Goal: Information Seeking & Learning: Check status

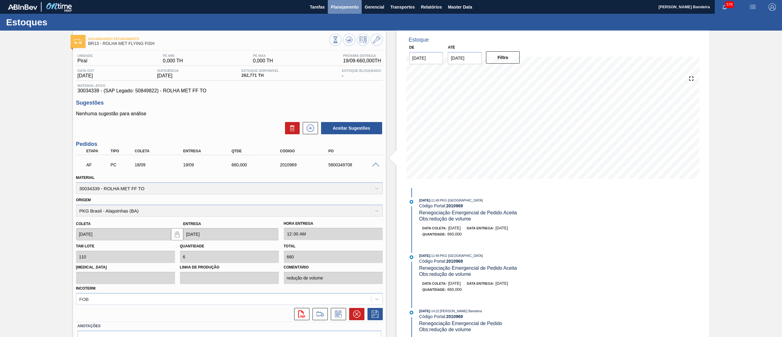
click at [334, 9] on span "Planejamento" at bounding box center [345, 6] width 28 height 7
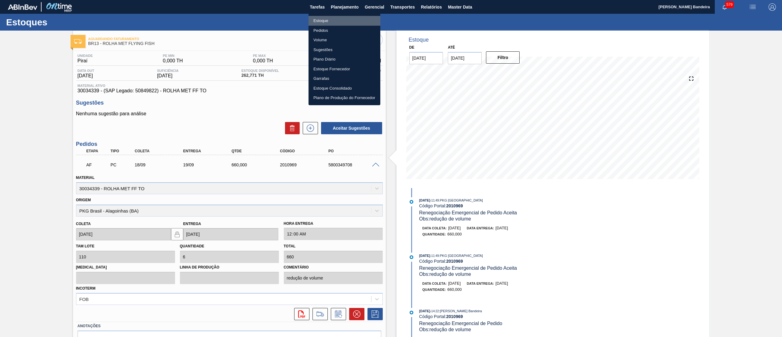
click at [334, 20] on li "Estoque" at bounding box center [344, 21] width 72 height 10
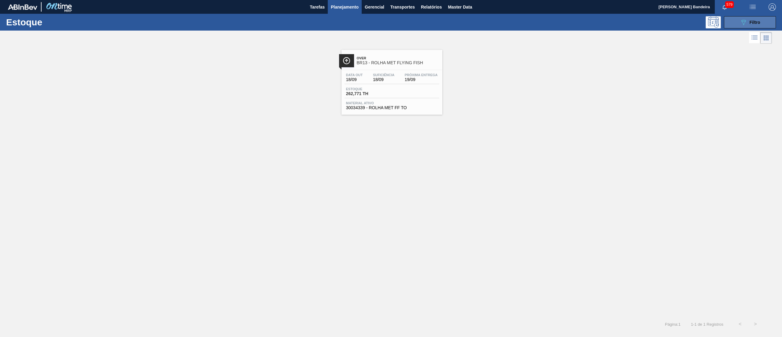
click at [765, 21] on button "089F7B8B-B2A5-4AFE-B5C0-19BA573D28AC Filtro" at bounding box center [750, 22] width 52 height 12
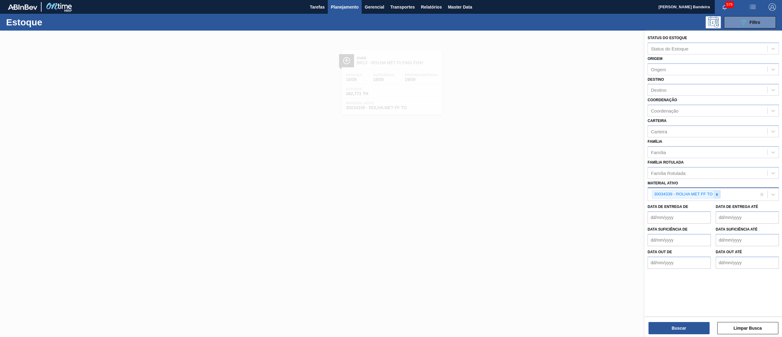
click at [718, 190] on div at bounding box center [716, 194] width 7 height 8
paste ativo "30034670"
type ativo "30034670"
click at [704, 207] on div "30034670 - FILME CONTR 700X80 FLYING FISH 350ML" at bounding box center [712, 208] width 131 height 11
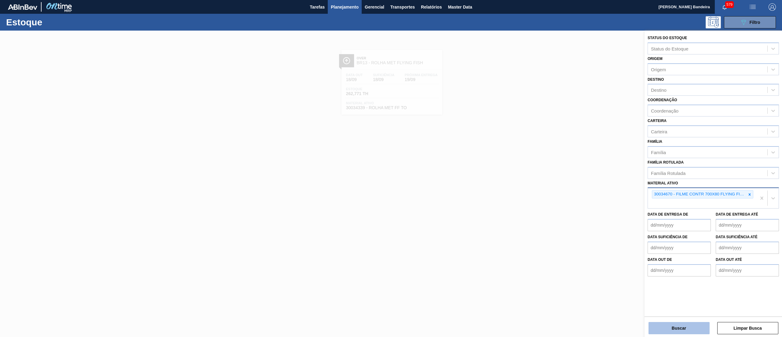
click at [662, 327] on button "Buscar" at bounding box center [678, 328] width 61 height 12
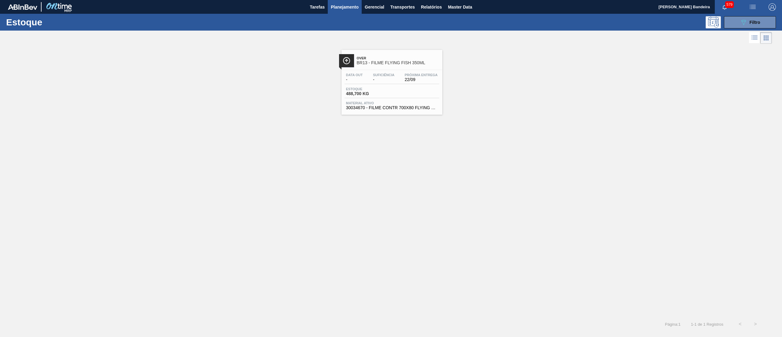
click at [383, 94] on span "488,700 KG" at bounding box center [367, 93] width 43 height 5
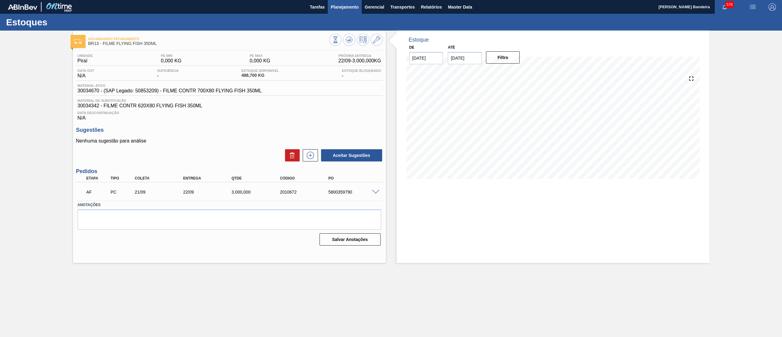
click at [345, 8] on span "Planejamento" at bounding box center [345, 6] width 28 height 7
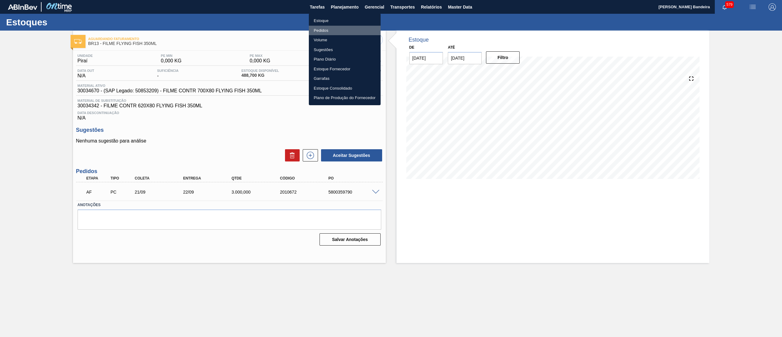
click at [336, 28] on li "Pedidos" at bounding box center [345, 31] width 72 height 10
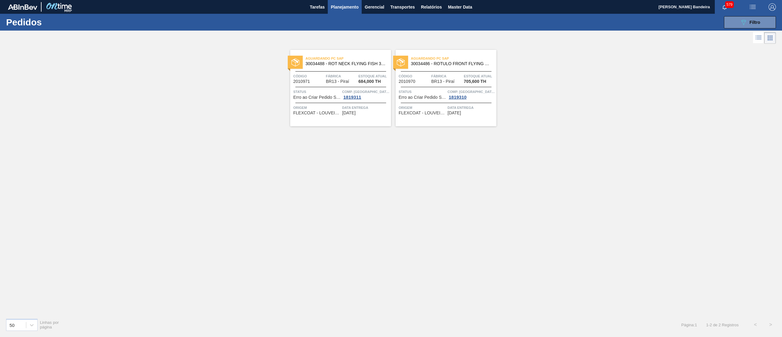
click at [703, 0] on html "Tarefas Planejamento Gerencial Transportes Relatórios Master Data [PERSON_NAME]…" at bounding box center [391, 0] width 782 height 0
click at [741, 25] on icon "089F7B8B-B2A5-4AFE-B5C0-19BA573D28AC" at bounding box center [743, 22] width 7 height 7
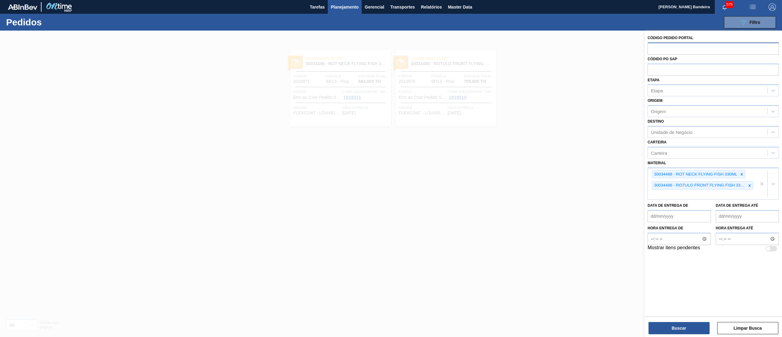
click at [666, 52] on input "text" at bounding box center [712, 48] width 131 height 12
paste input "2010580"
type input "2010580"
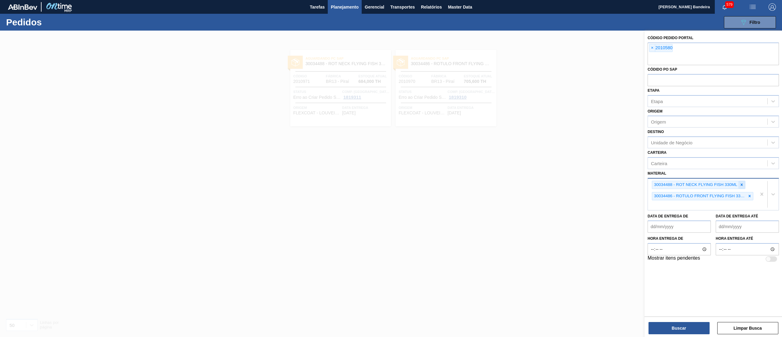
click at [742, 184] on icon at bounding box center [741, 185] width 2 height 2
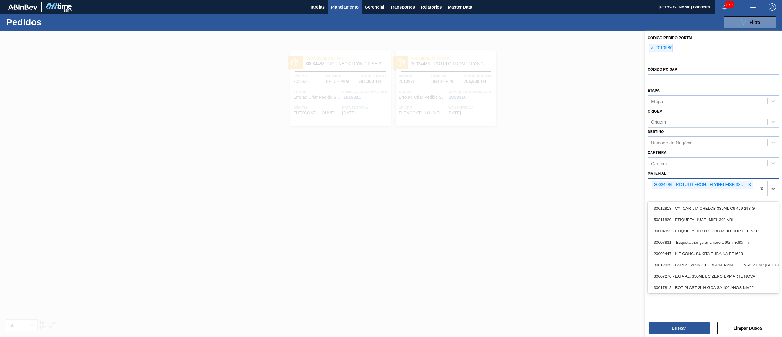
click at [742, 184] on div "30034486 - ROTULO FRONT FLYING FISH 330ML" at bounding box center [699, 185] width 94 height 8
click at [746, 188] on div at bounding box center [749, 185] width 7 height 8
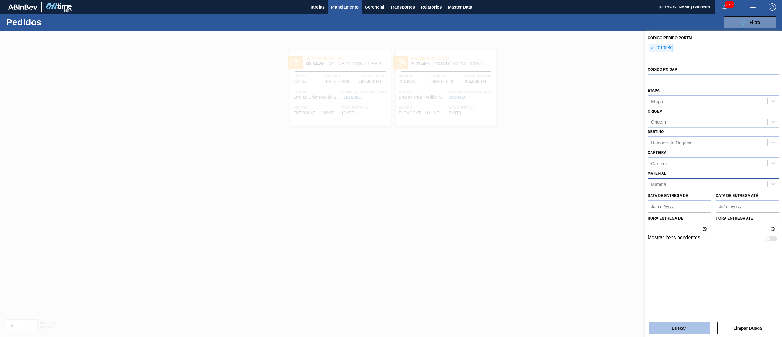
click at [676, 327] on button "Buscar" at bounding box center [678, 328] width 61 height 12
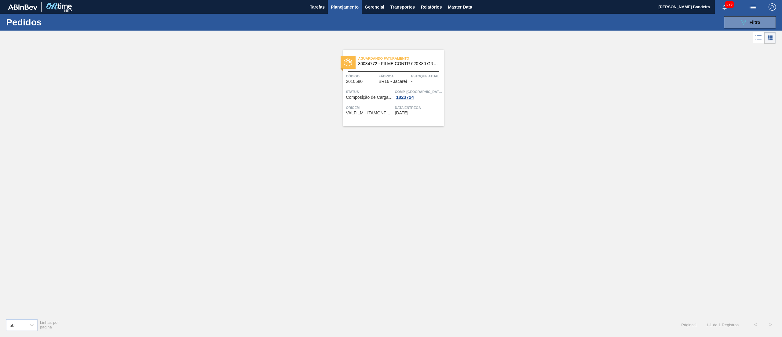
click at [382, 64] on span "30034772 - FILME CONTR 620X80 GREENMIX 269ML HO" at bounding box center [398, 63] width 81 height 5
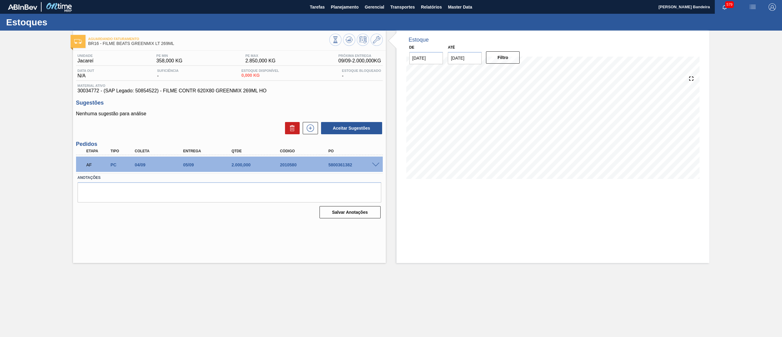
click at [374, 162] on span at bounding box center [375, 164] width 7 height 5
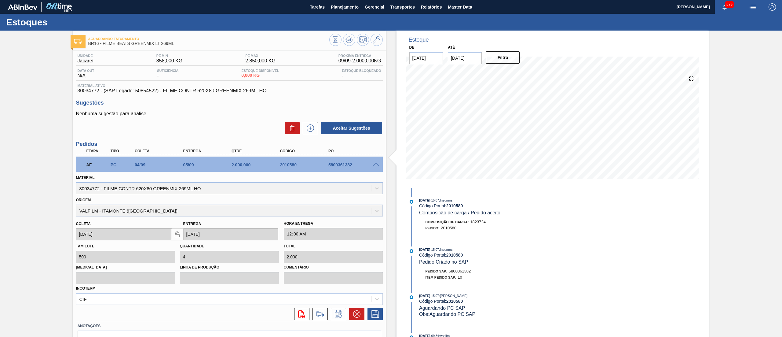
click at [337, 317] on icon at bounding box center [339, 313] width 10 height 7
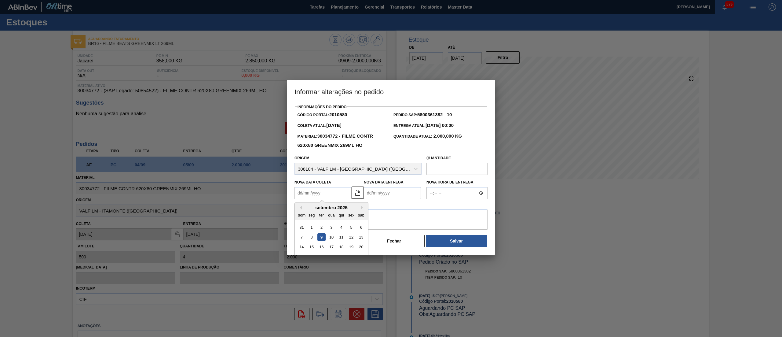
click at [333, 196] on Coleta2010580 "Nova Data Coleta" at bounding box center [322, 193] width 57 height 12
click at [341, 240] on div "11" at bounding box center [341, 237] width 8 height 8
type Coleta2010580 "[DATE]"
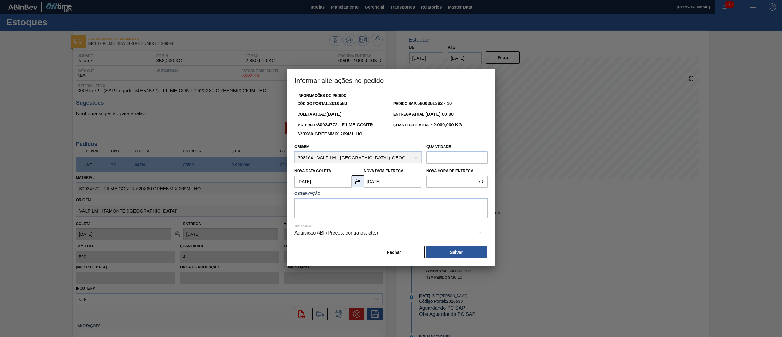
click at [356, 183] on img at bounding box center [357, 180] width 7 height 7
click at [377, 185] on Entrega2010580 "[DATE]" at bounding box center [392, 181] width 57 height 12
click at [419, 227] on div "12" at bounding box center [420, 225] width 8 height 8
type Entrega2010580 "[DATE]"
click at [355, 185] on img at bounding box center [357, 180] width 7 height 7
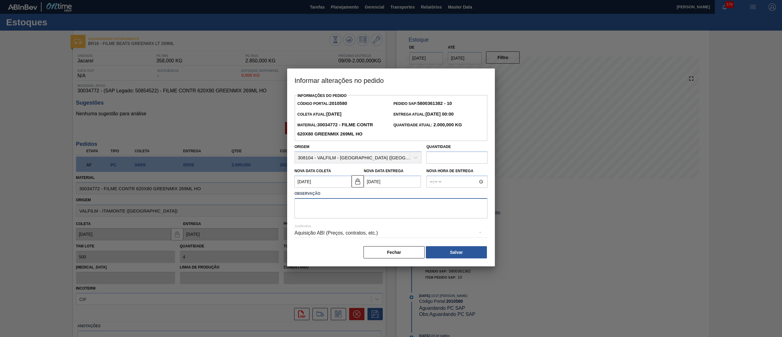
click at [365, 212] on textarea at bounding box center [390, 208] width 193 height 20
type textarea "."
click at [442, 249] on button "Salvar" at bounding box center [456, 252] width 61 height 12
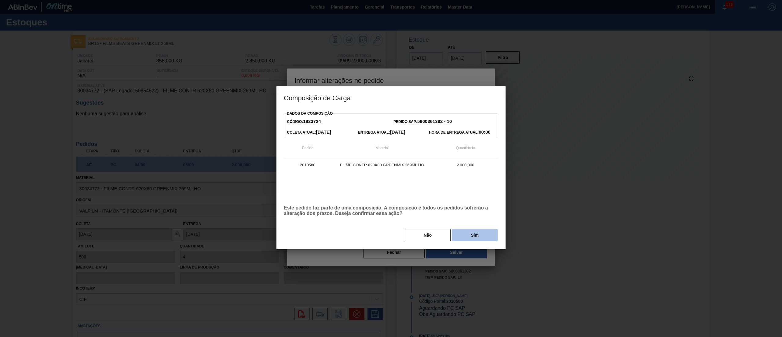
click at [470, 232] on button "Sim" at bounding box center [475, 235] width 46 height 12
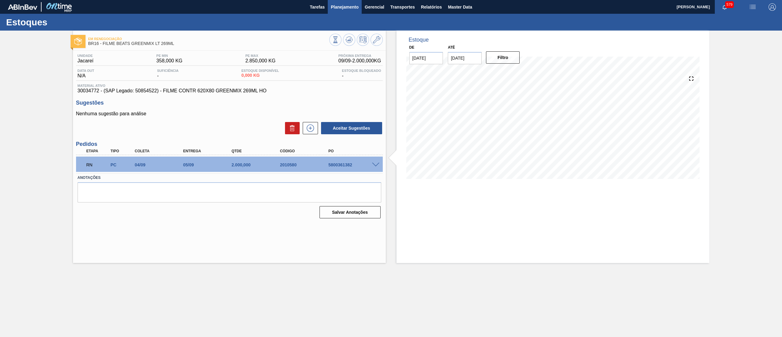
click at [338, 11] on button "Planejamento" at bounding box center [345, 7] width 34 height 14
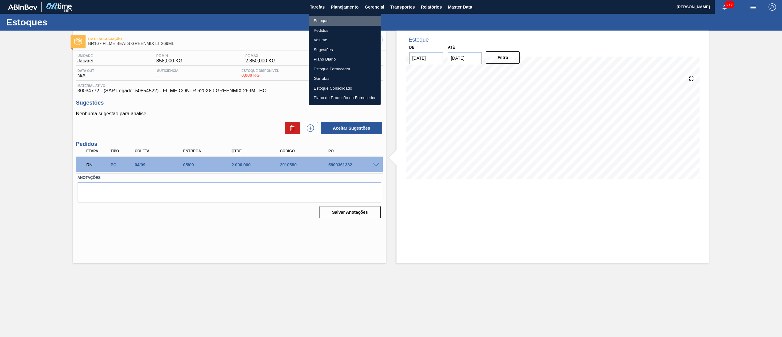
click at [329, 18] on li "Estoque" at bounding box center [345, 21] width 72 height 10
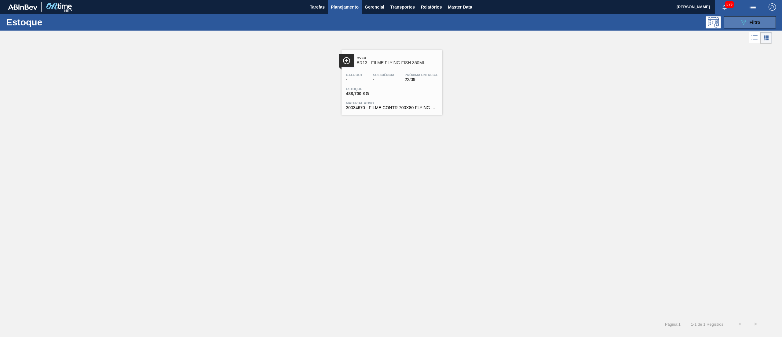
click at [742, 17] on button "089F7B8B-B2A5-4AFE-B5C0-19BA573D28AC Filtro" at bounding box center [750, 22] width 52 height 12
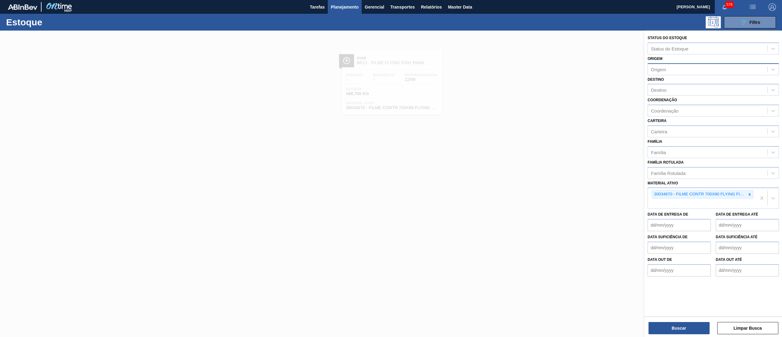
click at [666, 72] on div "Origem" at bounding box center [707, 69] width 119 height 9
click at [678, 56] on div "Origem Origem" at bounding box center [712, 64] width 131 height 21
click at [666, 92] on div "Destino" at bounding box center [707, 90] width 119 height 9
type input "CENTR"
click at [748, 192] on icon at bounding box center [749, 194] width 4 height 4
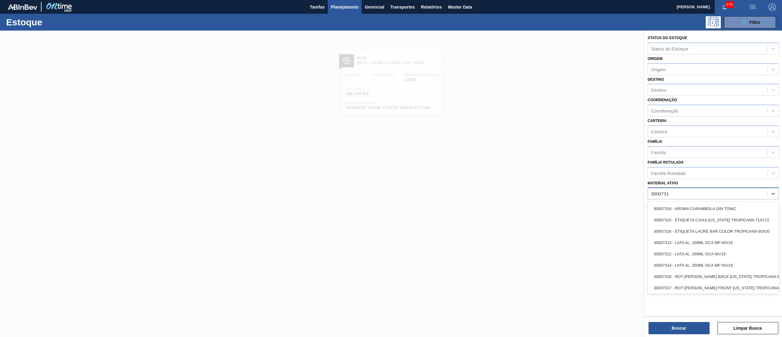
type ativo "30007319"
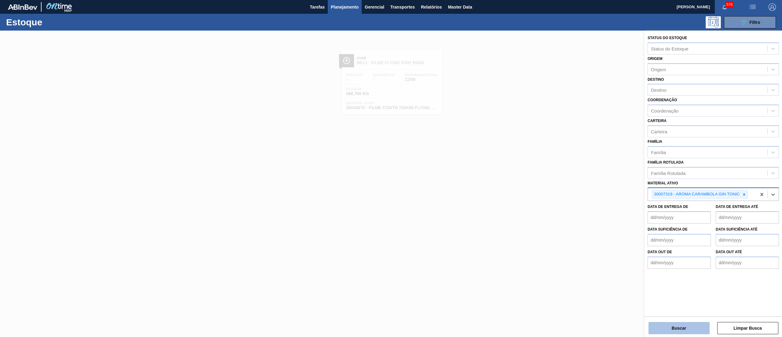
click at [686, 332] on button "Buscar" at bounding box center [678, 328] width 61 height 12
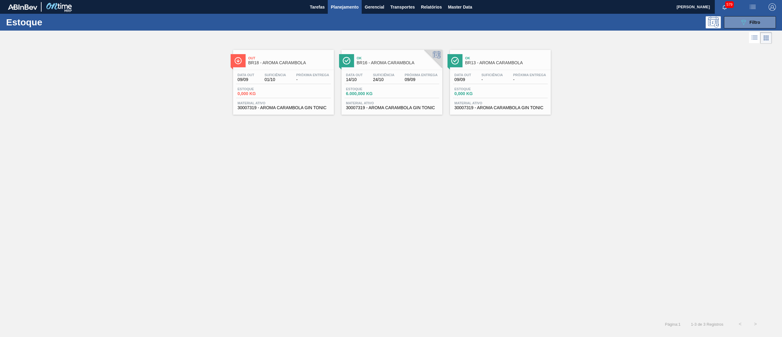
click at [393, 107] on span "30007319 - AROMA CARAMBOLA GIN TONIC" at bounding box center [392, 107] width 92 height 5
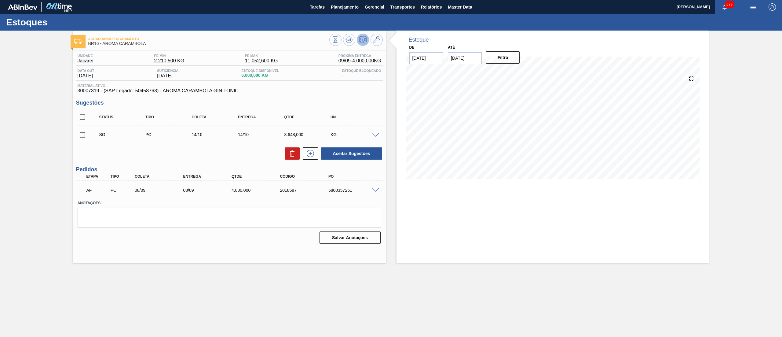
drag, startPoint x: 374, startPoint y: 186, endPoint x: 382, endPoint y: 191, distance: 9.6
click at [381, 190] on div "AF PC 08/09 08/09 4.000,000 2018587 5800357251" at bounding box center [229, 189] width 307 height 15
click at [374, 191] on span at bounding box center [375, 190] width 7 height 5
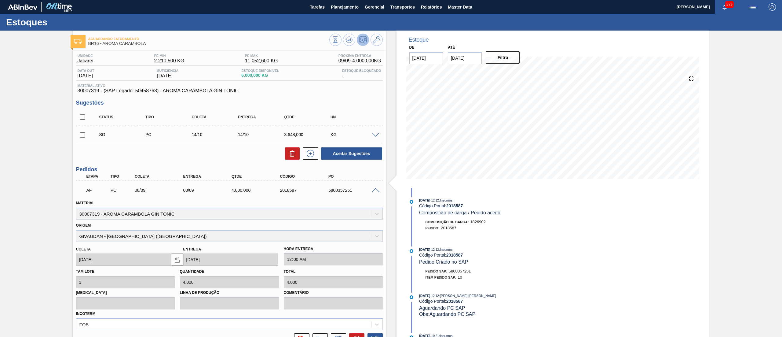
click at [384, 40] on div "Aguardando Faturamento BR16 - AROMA CARAMBOLA" at bounding box center [229, 41] width 313 height 14
click at [380, 41] on button at bounding box center [376, 40] width 12 height 12
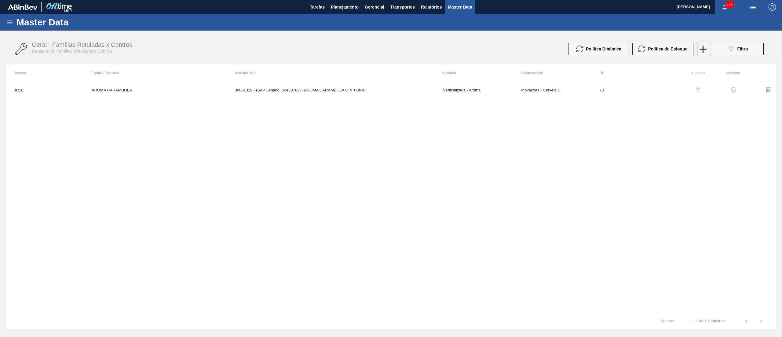
click at [736, 85] on button "button" at bounding box center [733, 89] width 15 height 15
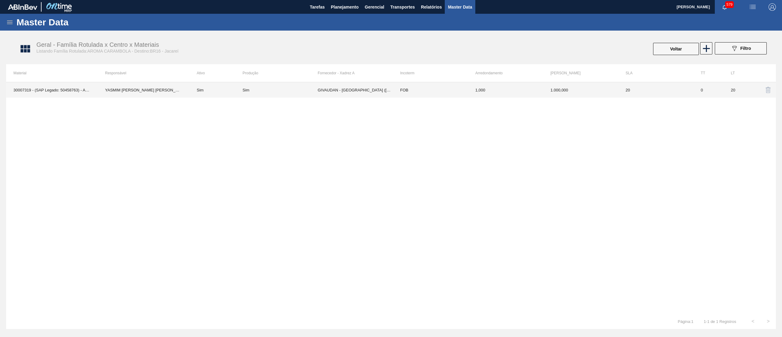
click at [290, 95] on td "Sim" at bounding box center [280, 89] width 75 height 15
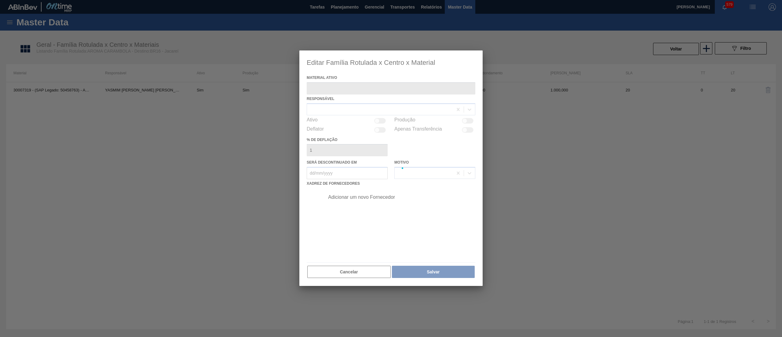
type ativo "30007319 - (SAP Legado: 50458763) - AROMA CARAMBOLA GIN TONIC"
checkbox input "true"
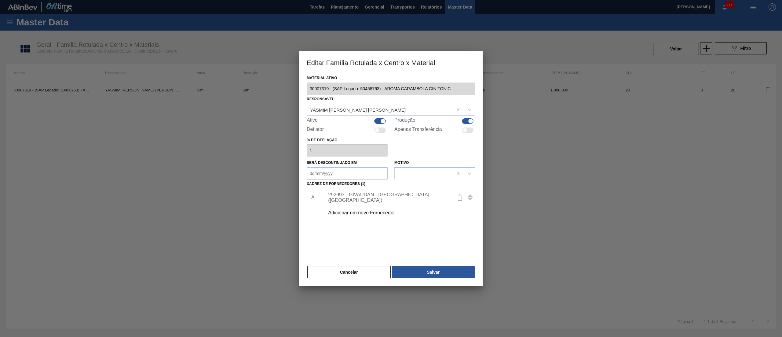
click at [333, 194] on div "292993 - GIVAUDAN - [GEOGRAPHIC_DATA] ([GEOGRAPHIC_DATA])" at bounding box center [388, 197] width 120 height 11
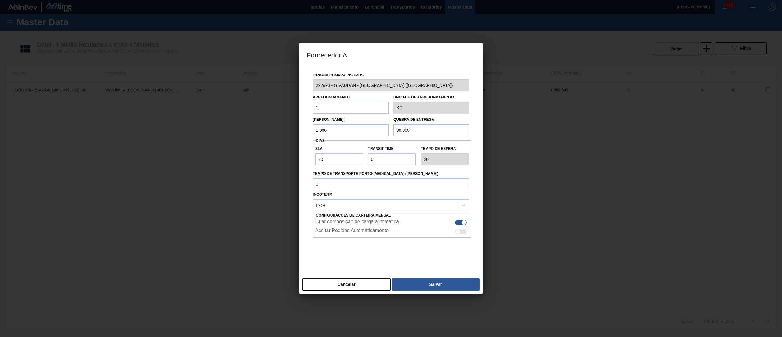
click at [308, 86] on div "Origem Compra Insumos 292993 - GIVAUDAN - [GEOGRAPHIC_DATA] ([GEOGRAPHIC_DATA])…" at bounding box center [391, 167] width 169 height 202
click at [336, 279] on button "Cancelar" at bounding box center [346, 284] width 88 height 12
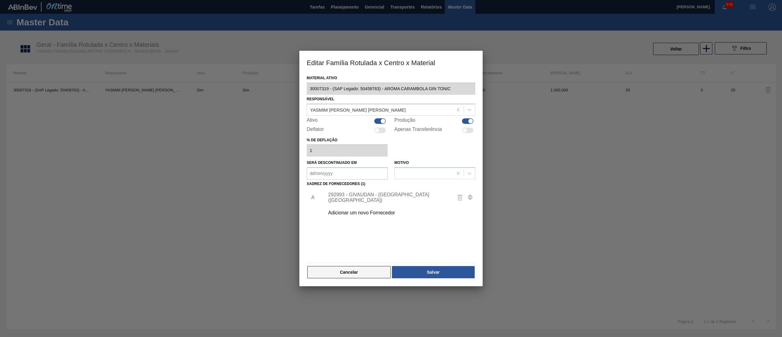
click at [355, 270] on button "Cancelar" at bounding box center [348, 272] width 83 height 12
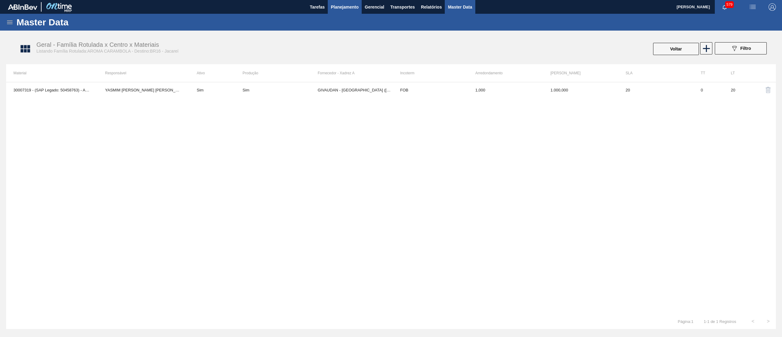
click at [352, 11] on button "Planejamento" at bounding box center [345, 7] width 34 height 14
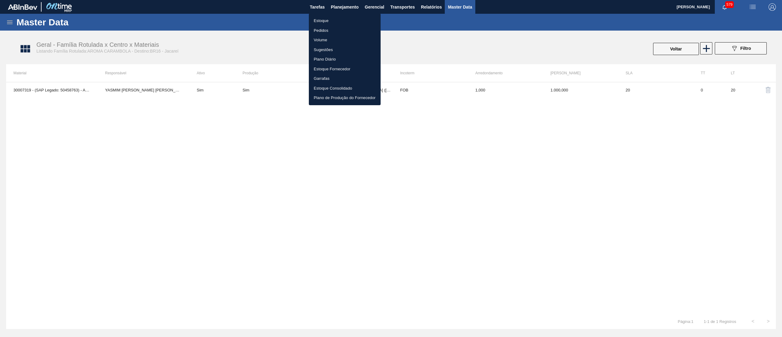
click at [341, 18] on li "Estoque" at bounding box center [345, 21] width 72 height 10
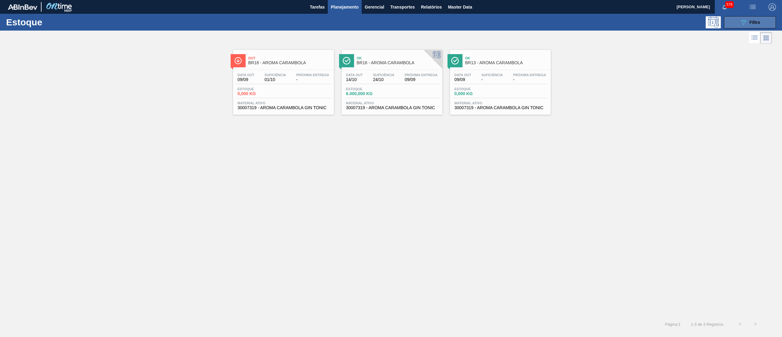
click at [738, 27] on button "089F7B8B-B2A5-4AFE-B5C0-19BA573D28AC Filtro" at bounding box center [750, 22] width 52 height 12
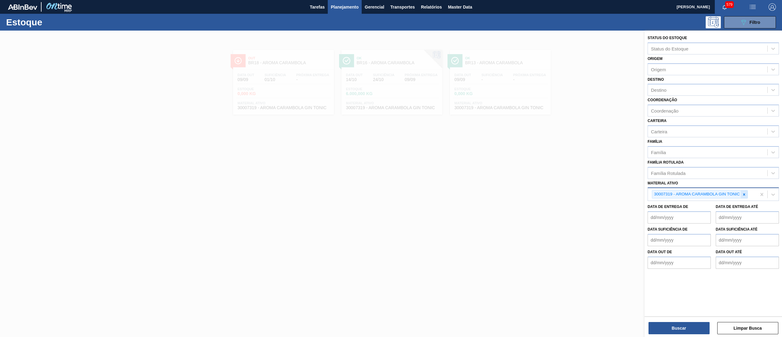
click at [745, 196] on div at bounding box center [744, 194] width 7 height 8
paste ativo "292993"
type ativo "292993"
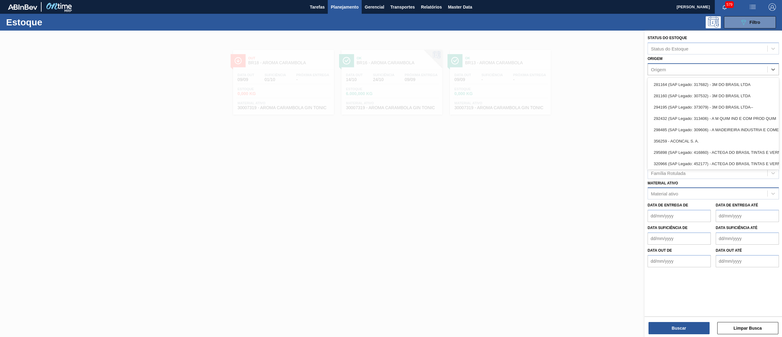
click at [681, 68] on div "Origem" at bounding box center [707, 69] width 119 height 9
paste input "292993"
type input "292993"
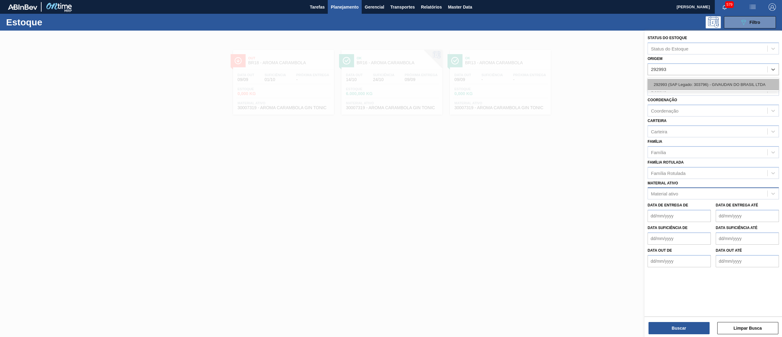
click at [679, 81] on div "292993 (SAP Legado: 303796) - GIVAUDAN DO BRASIL LTDA" at bounding box center [712, 84] width 131 height 11
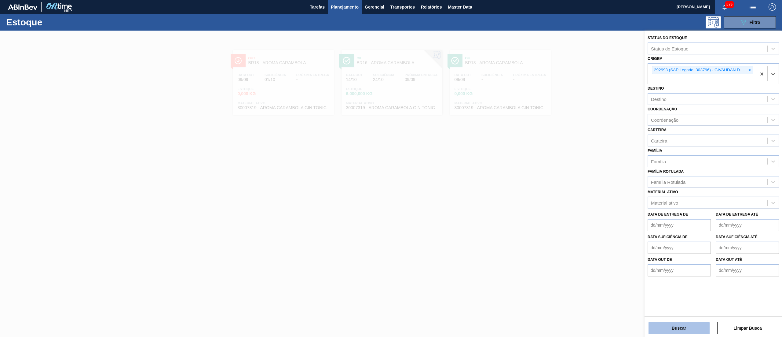
click at [666, 328] on button "Buscar" at bounding box center [678, 328] width 61 height 12
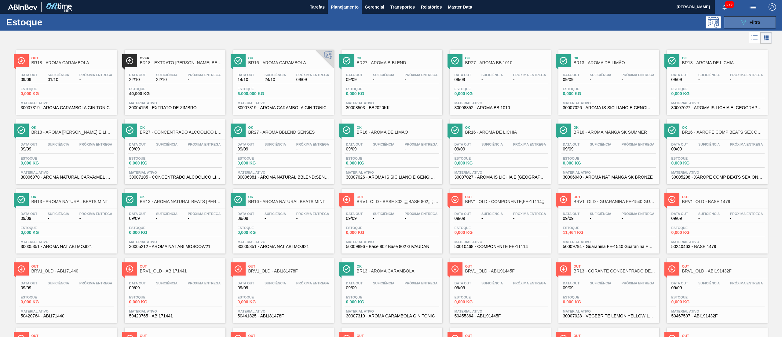
click at [746, 23] on icon "089F7B8B-B2A5-4AFE-B5C0-19BA573D28AC" at bounding box center [743, 22] width 7 height 7
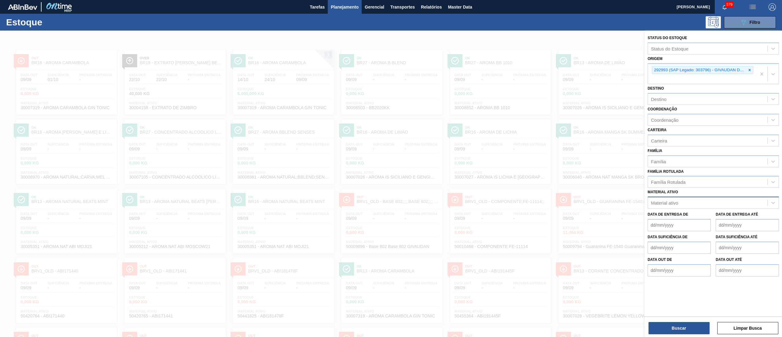
click at [399, 34] on div at bounding box center [391, 199] width 782 height 337
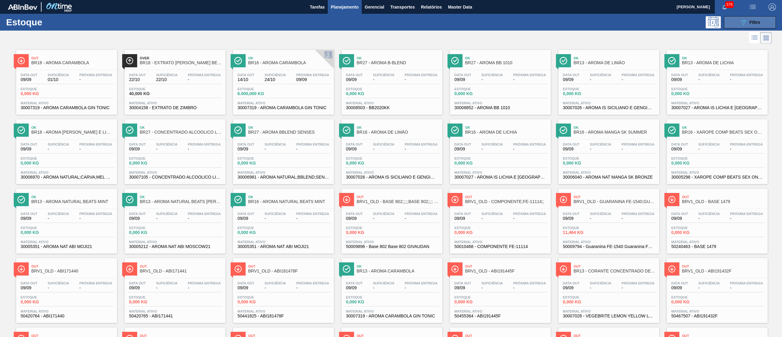
click at [737, 21] on button "089F7B8B-B2A5-4AFE-B5C0-19BA573D28AC Filtro" at bounding box center [750, 22] width 52 height 12
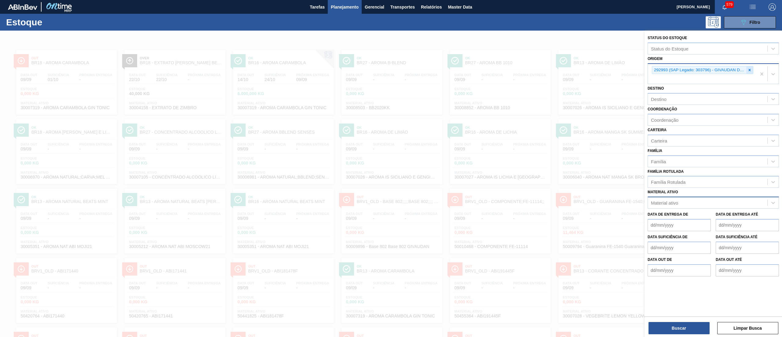
click at [750, 68] on icon at bounding box center [749, 70] width 4 height 4
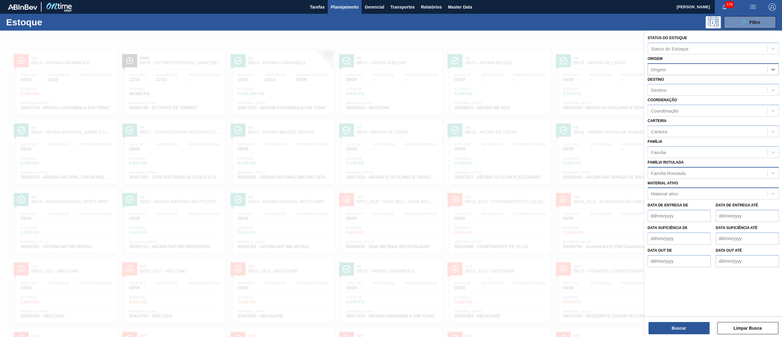
click at [689, 174] on div "Família Rotulada" at bounding box center [707, 172] width 119 height 9
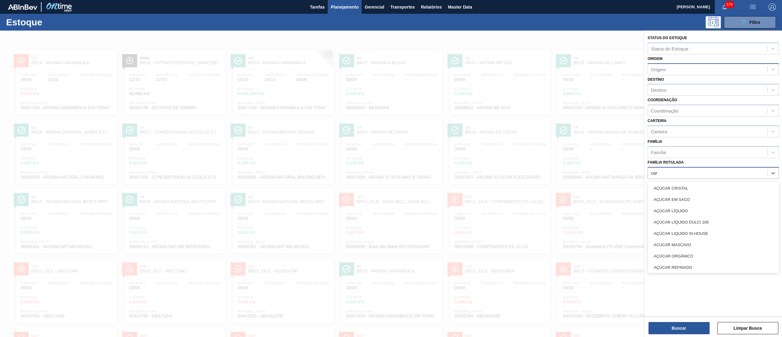
type Rotulada "cara"
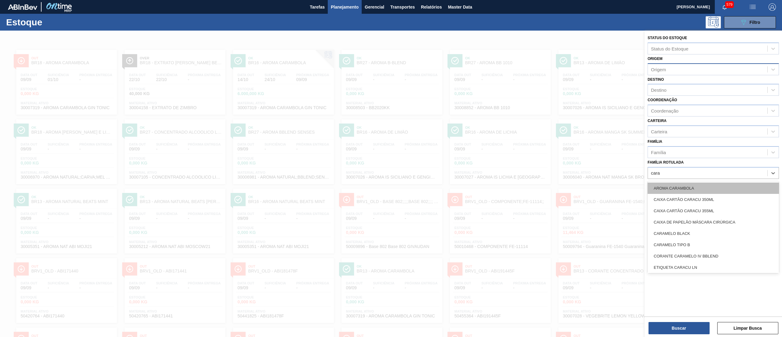
click at [702, 188] on div "AROMA CARAMBOLA" at bounding box center [712, 187] width 131 height 11
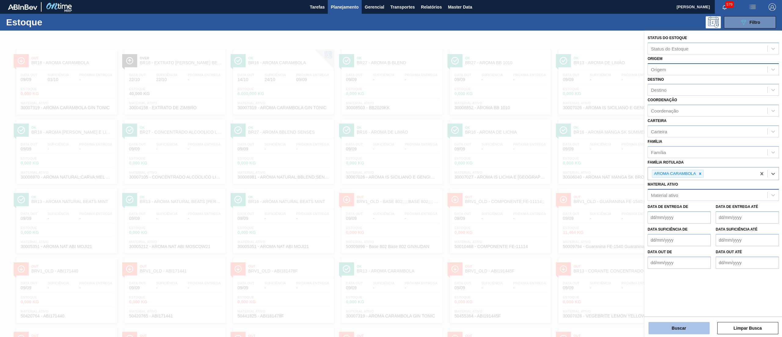
click at [679, 326] on button "Buscar" at bounding box center [678, 328] width 61 height 12
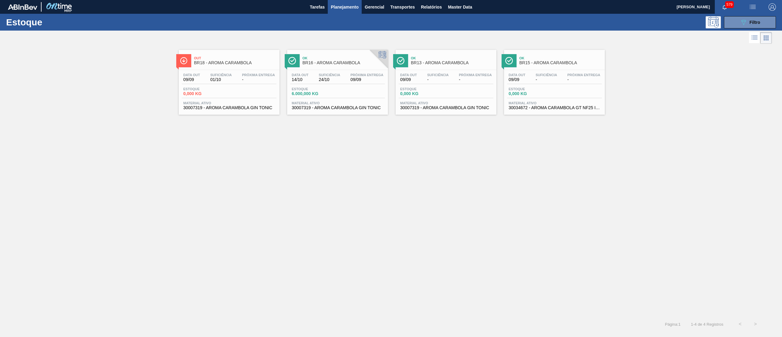
click at [240, 111] on div "Data out 09/09 Suficiência 01/10 Próxima Entrega - Estoque 0,000 KG Material at…" at bounding box center [229, 91] width 101 height 42
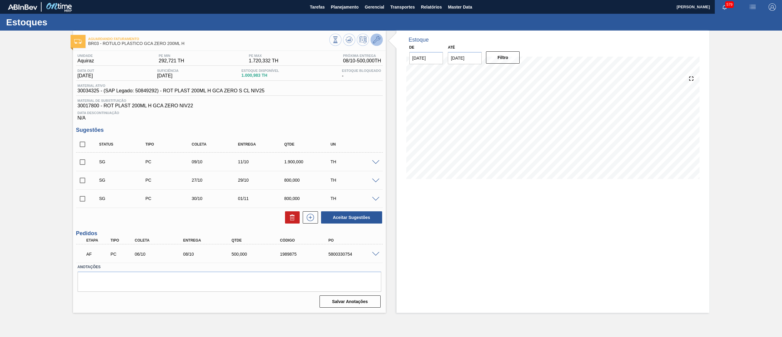
click at [380, 42] on icon at bounding box center [376, 39] width 7 height 7
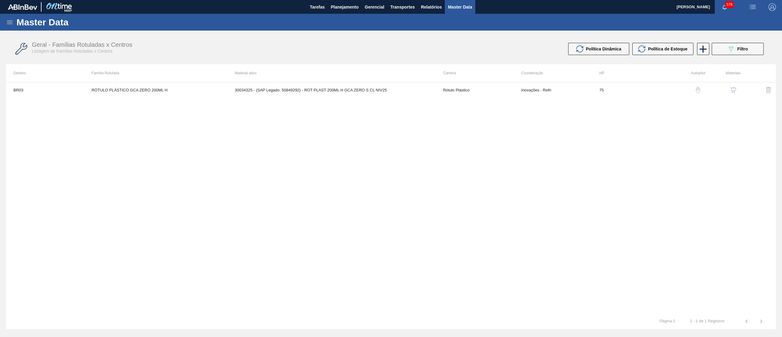
click at [731, 84] on button "button" at bounding box center [733, 89] width 15 height 15
